Goal: Information Seeking & Learning: Check status

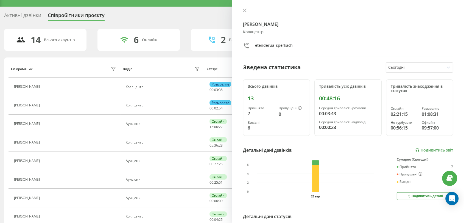
scroll to position [30, 0]
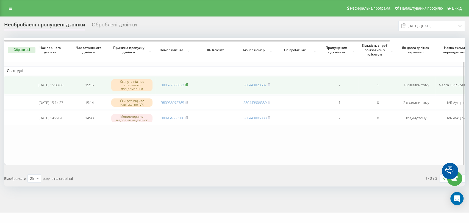
click at [187, 84] on rect at bounding box center [186, 85] width 2 height 2
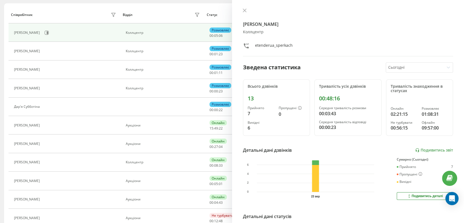
scroll to position [34, 0]
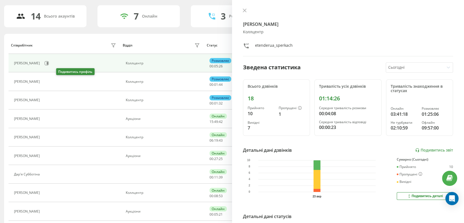
click at [48, 80] on icon at bounding box center [46, 81] width 4 height 4
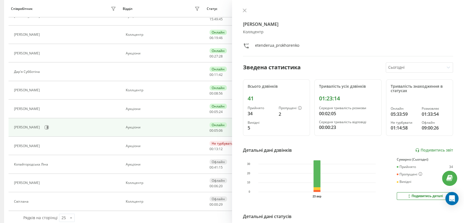
scroll to position [144, 0]
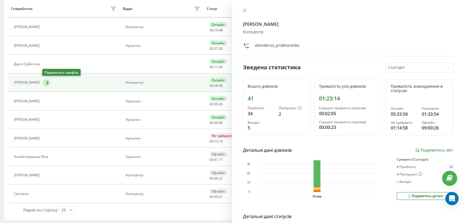
click at [49, 82] on button at bounding box center [47, 83] width 8 height 8
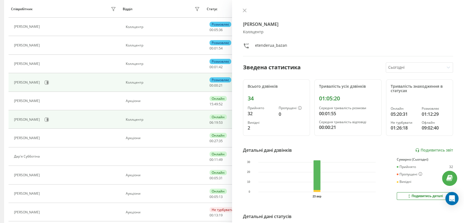
scroll to position [9, 0]
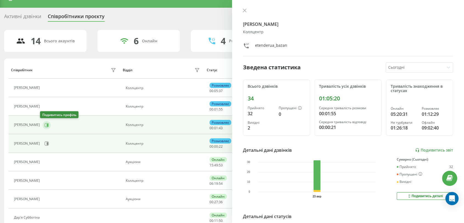
click at [43, 127] on button at bounding box center [47, 125] width 8 height 8
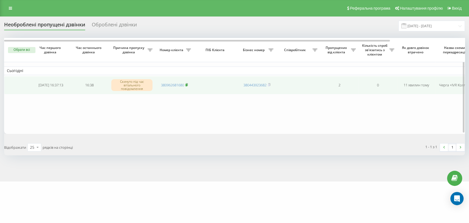
click at [187, 85] on rect at bounding box center [186, 85] width 2 height 2
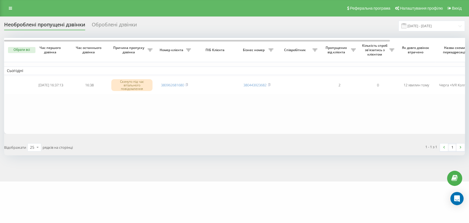
click at [245, 159] on div "Необроблені пропущені дзвінки Оброблені дзвінки [DATE] - [DATE] Обрати всі Час …" at bounding box center [234, 98] width 469 height 165
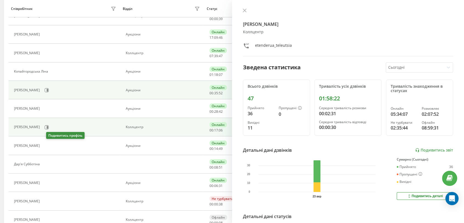
scroll to position [61, 0]
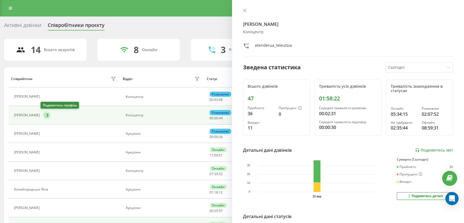
click at [46, 115] on icon at bounding box center [46, 115] width 4 height 4
